Goal: Information Seeking & Learning: Learn about a topic

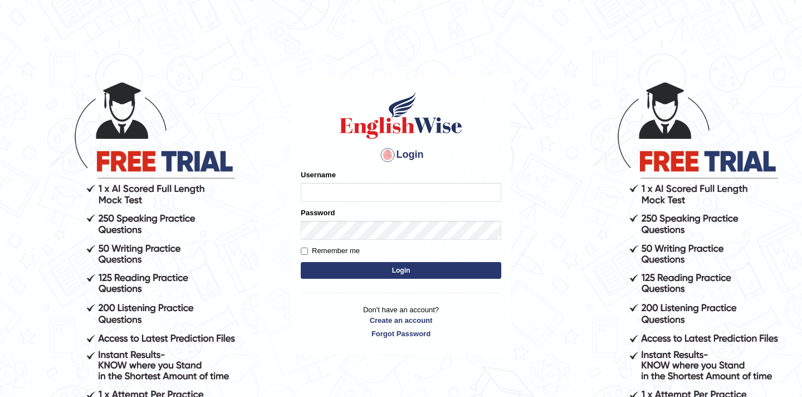
type input "Rishiram2025"
click at [359, 268] on button "Login" at bounding box center [401, 270] width 201 height 17
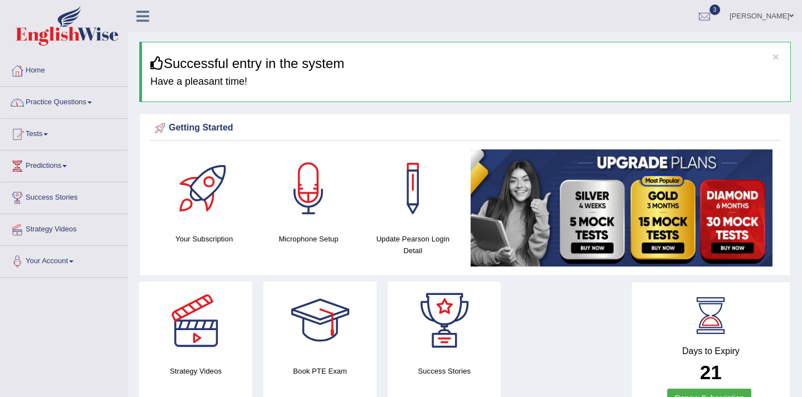
click at [99, 102] on link "Practice Questions" at bounding box center [64, 101] width 127 height 28
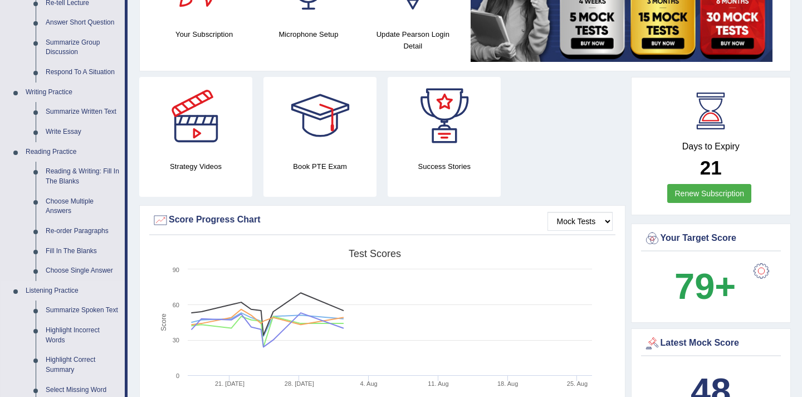
scroll to position [201, 0]
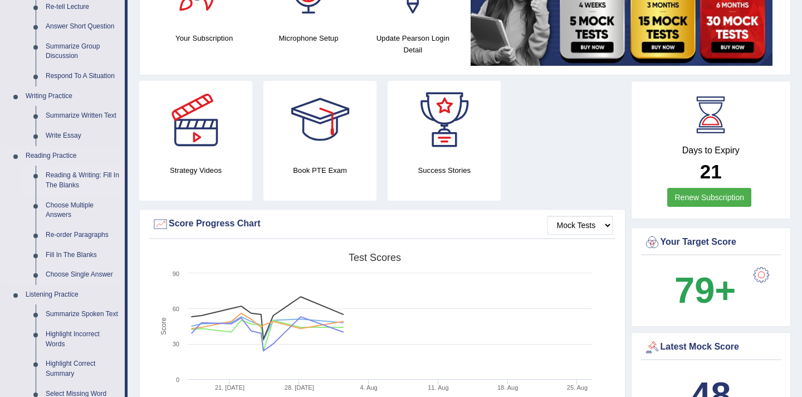
click at [72, 183] on link "Reading & Writing: Fill In The Blanks" at bounding box center [83, 180] width 84 height 30
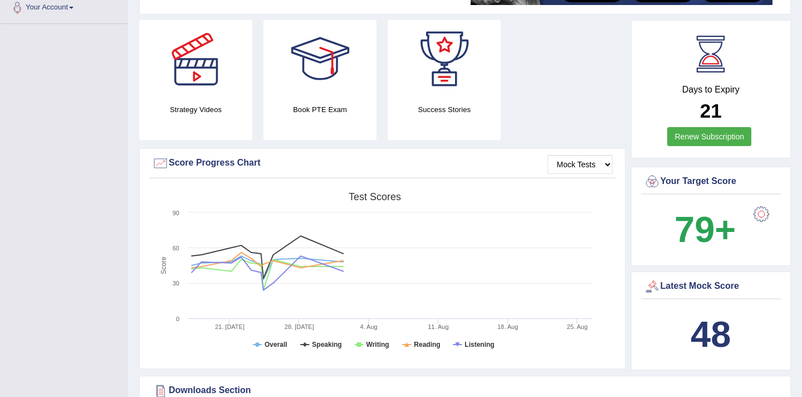
scroll to position [378, 0]
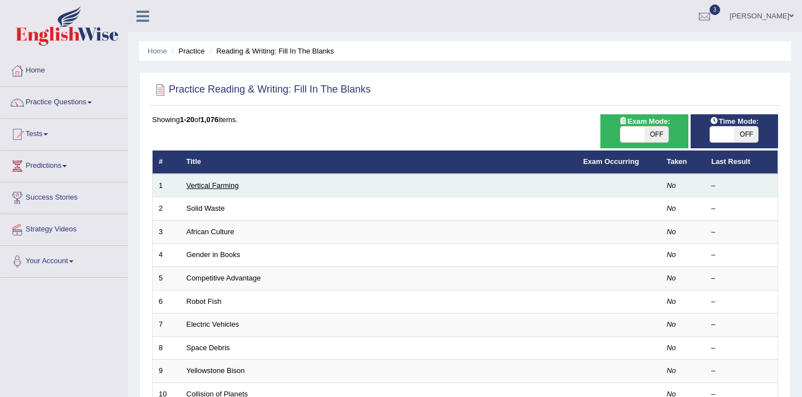
click at [233, 185] on link "Vertical Farming" at bounding box center [213, 185] width 52 height 8
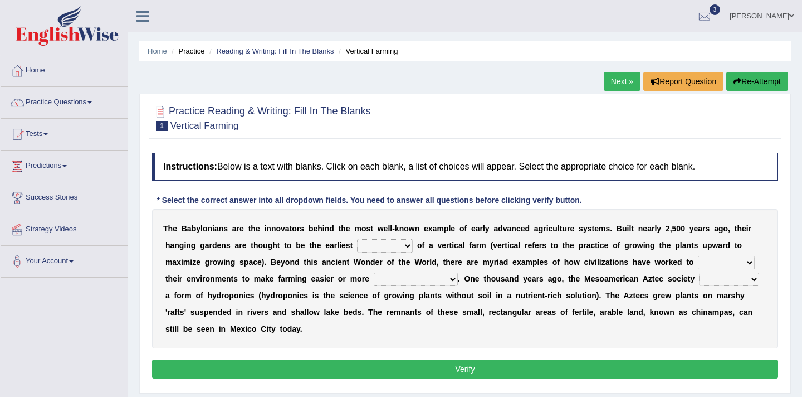
click at [405, 245] on select "prototype failure discredit protocol" at bounding box center [385, 245] width 56 height 13
select select "protocol"
click at [750, 262] on select "manipulate escape respect disarrange" at bounding box center [726, 262] width 57 height 13
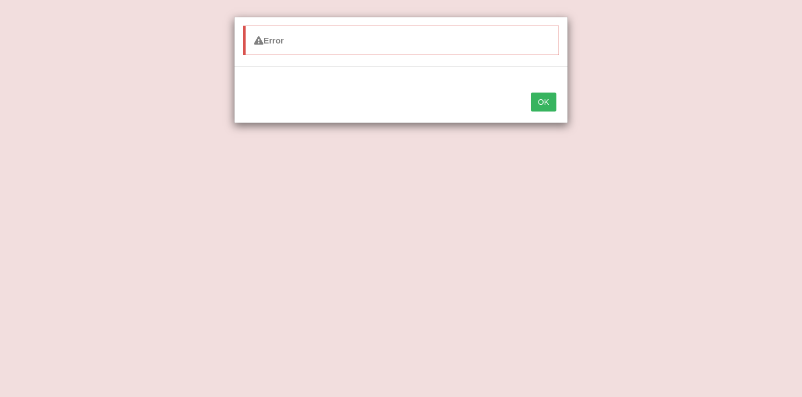
click at [541, 103] on button "OK" at bounding box center [544, 101] width 26 height 19
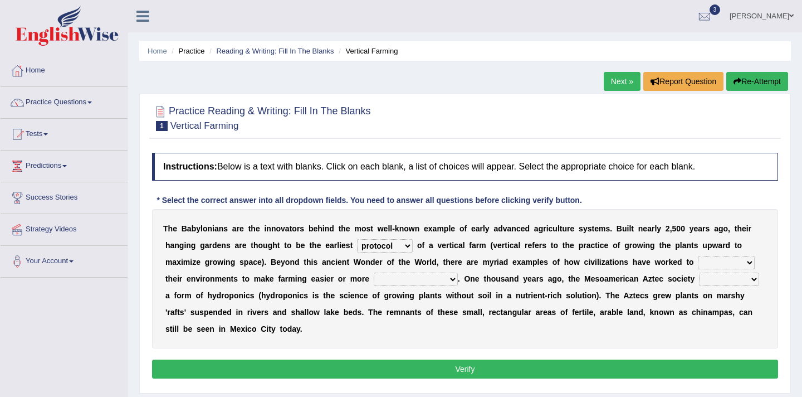
click at [749, 261] on select "manipulate escape respect disarrange" at bounding box center [726, 262] width 57 height 13
select select "manipulate"
click at [453, 278] on select "productive constructive connective counterproductive" at bounding box center [416, 278] width 84 height 13
select select "productive"
click at [757, 279] on select "domineered volunteered pioneered engineered" at bounding box center [729, 278] width 60 height 13
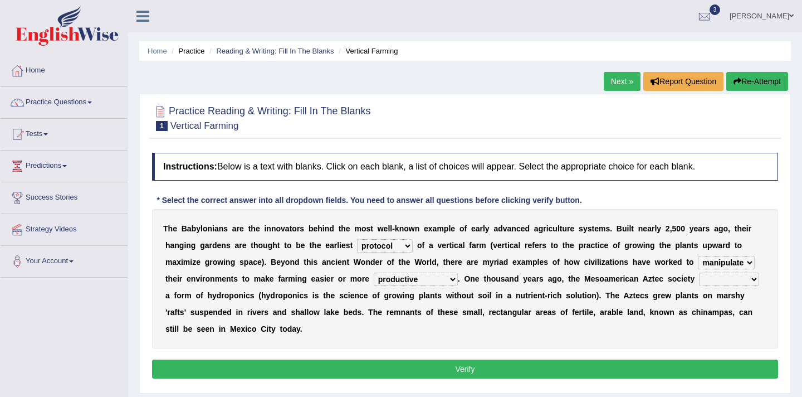
select select "pioneered"
click at [395, 365] on button "Verify" at bounding box center [465, 368] width 626 height 19
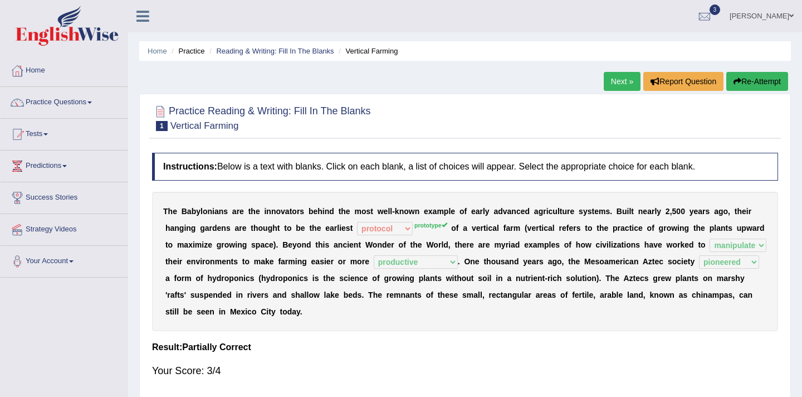
click at [613, 82] on link "Next »" at bounding box center [622, 81] width 37 height 19
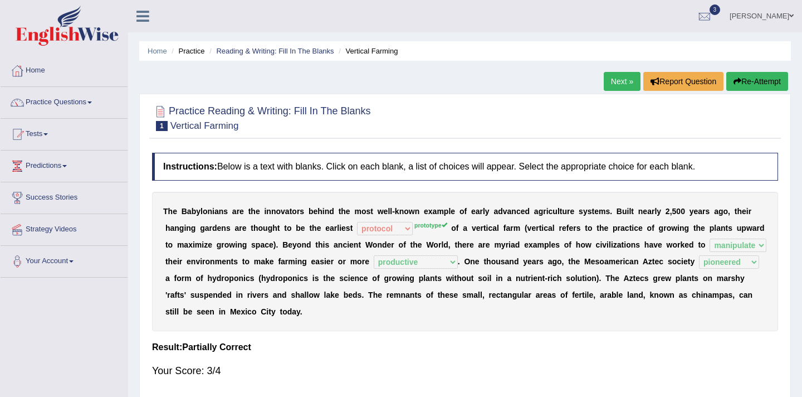
click at [613, 82] on link "Next »" at bounding box center [622, 81] width 37 height 19
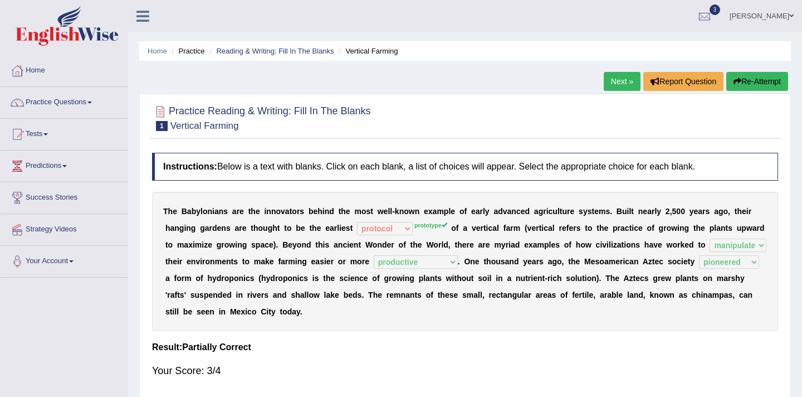
click at [622, 82] on link "Next »" at bounding box center [622, 81] width 37 height 19
